Goal: Communication & Community: Ask a question

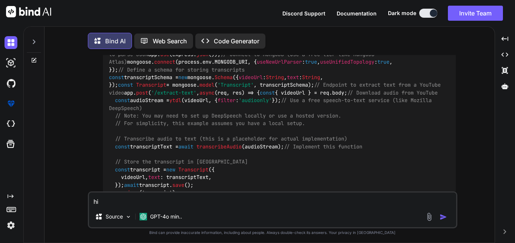
scroll to position [4, 0]
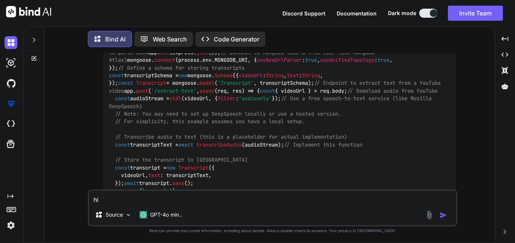
click at [117, 200] on textarea "hi" at bounding box center [272, 198] width 367 height 14
click at [29, 38] on div at bounding box center [34, 38] width 14 height 26
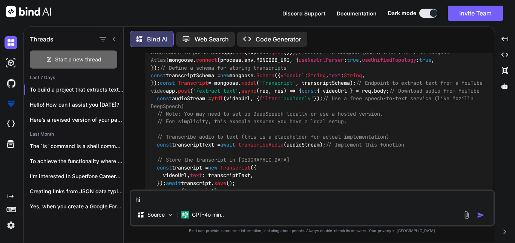
scroll to position [1419, 0]
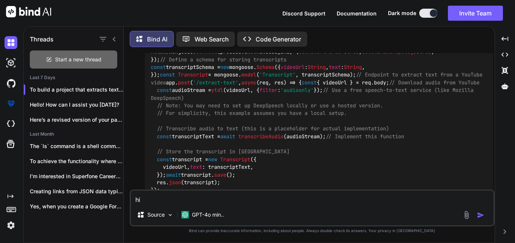
click at [64, 58] on span "Start a new thread" at bounding box center [78, 60] width 46 height 8
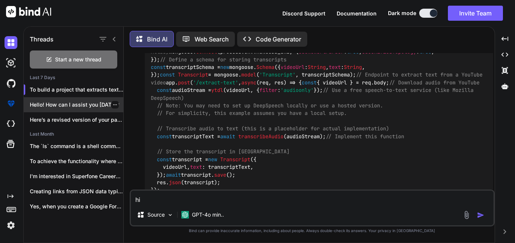
scroll to position [0, 0]
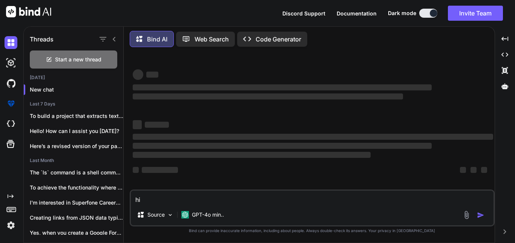
click at [187, 198] on textarea "hi" at bounding box center [312, 198] width 363 height 14
type textarea "x"
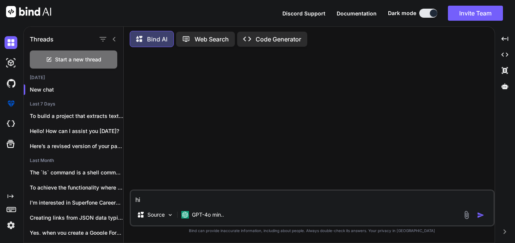
type textarea "h"
type textarea "x"
type textarea "H"
type textarea "x"
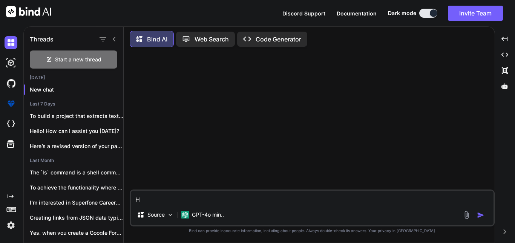
type textarea "Hi"
type textarea "x"
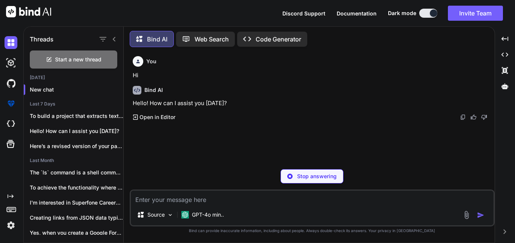
type textarea "x"
